Goal: Complete application form

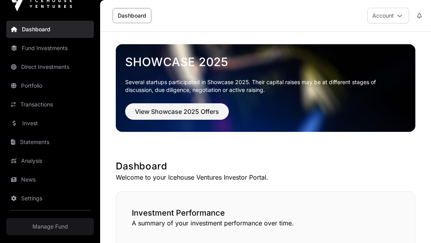
scroll to position [12, 0]
click at [44, 227] on link "Manage Fund" at bounding box center [50, 226] width 88 height 17
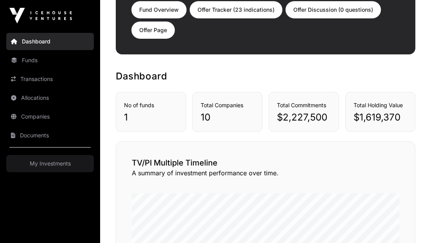
scroll to position [121, 0]
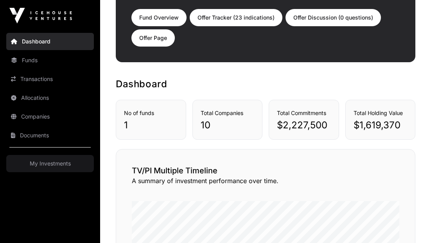
click at [241, 22] on link "Offer Tracker (23 indications)" at bounding box center [235, 17] width 93 height 17
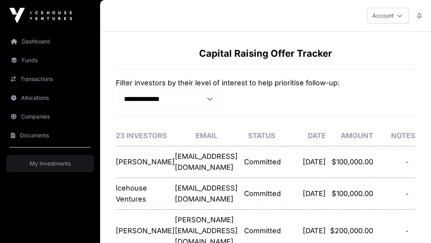
click at [40, 58] on link "Funds" at bounding box center [50, 60] width 88 height 17
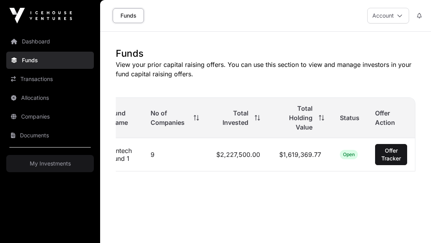
scroll to position [0, 13]
click at [354, 155] on span "Open" at bounding box center [349, 154] width 12 height 6
click at [393, 153] on span "Offer Tracker" at bounding box center [391, 155] width 22 height 16
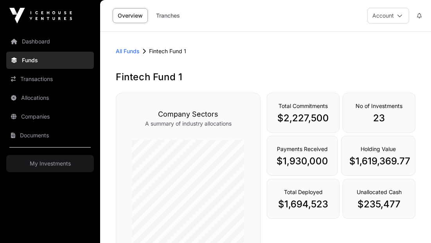
click at [43, 41] on link "Dashboard" at bounding box center [50, 41] width 88 height 17
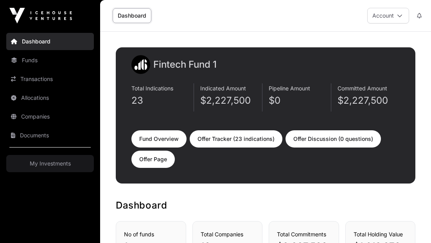
click at [55, 16] on img at bounding box center [40, 16] width 63 height 16
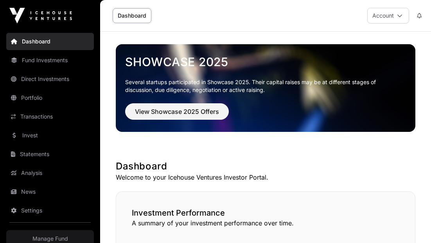
click at [175, 110] on span "View Showcase 2025 Offers" at bounding box center [177, 111] width 84 height 9
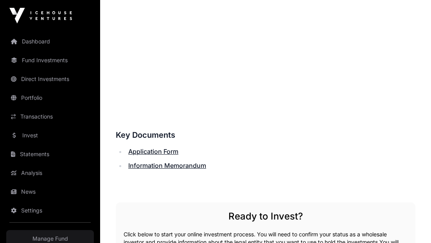
scroll to position [523, 0]
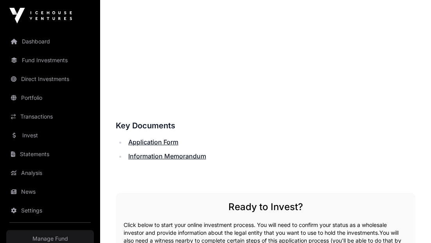
click at [167, 141] on link "Application Form" at bounding box center [153, 142] width 50 height 8
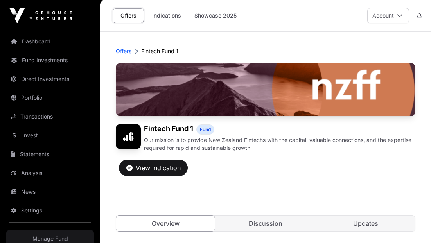
click at [43, 43] on link "Dashboard" at bounding box center [50, 41] width 88 height 17
